Goal: Information Seeking & Learning: Learn about a topic

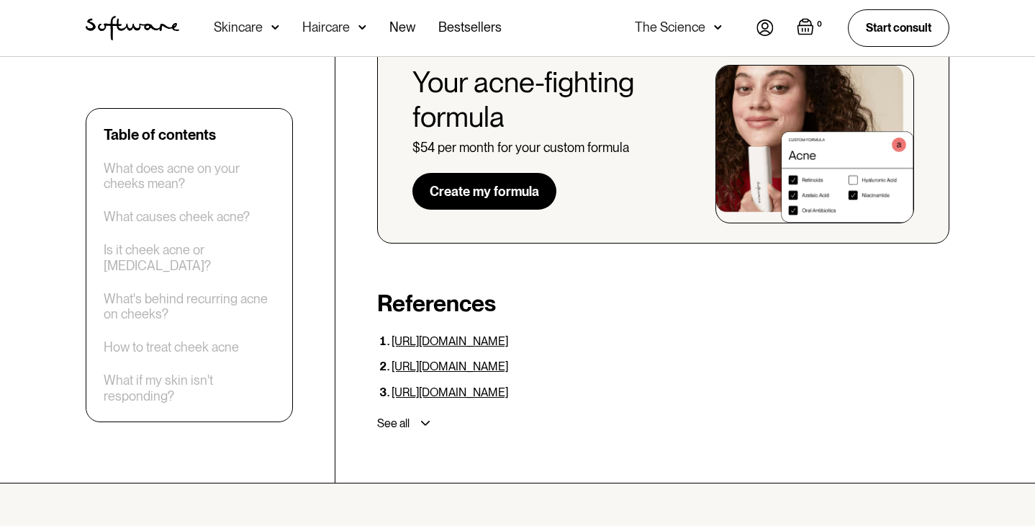
scroll to position [4078, 0]
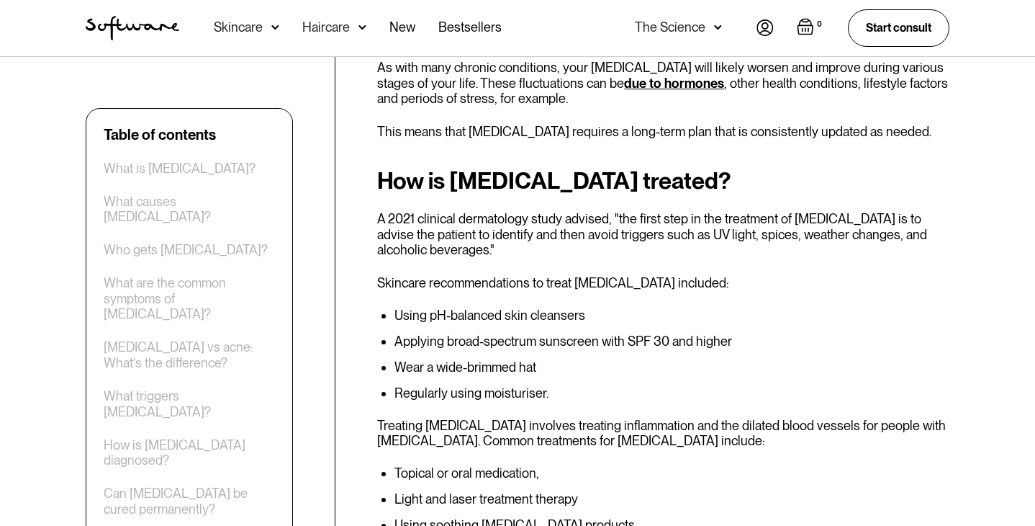
scroll to position [4581, 0]
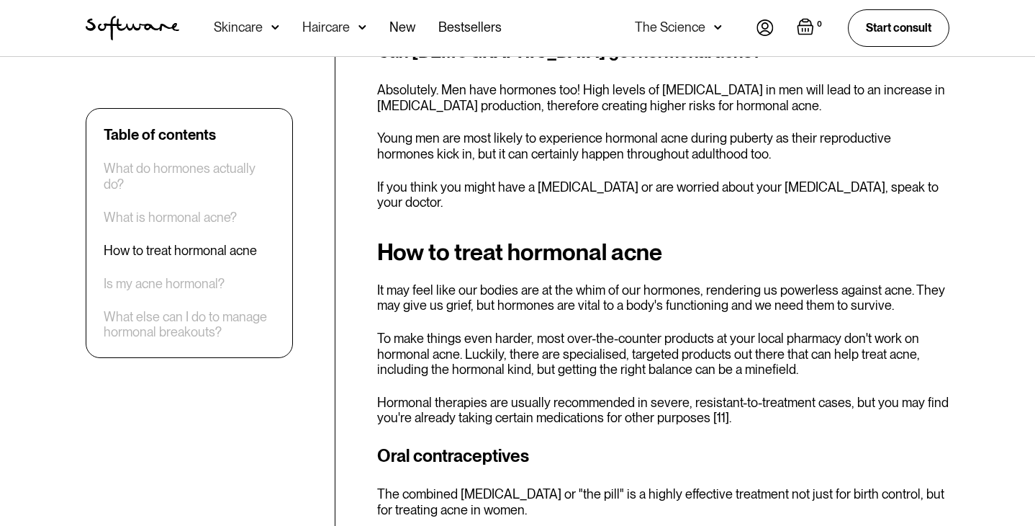
scroll to position [2069, 0]
